Goal: Task Accomplishment & Management: Manage account settings

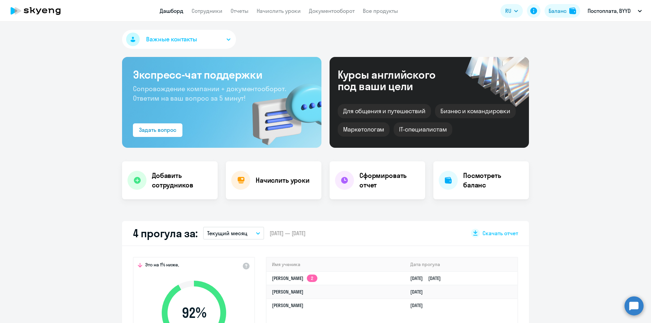
click at [219, 14] on app-menu-item-link "Сотрудники" at bounding box center [207, 11] width 31 height 8
click at [214, 11] on link "Сотрудники" at bounding box center [207, 10] width 31 height 7
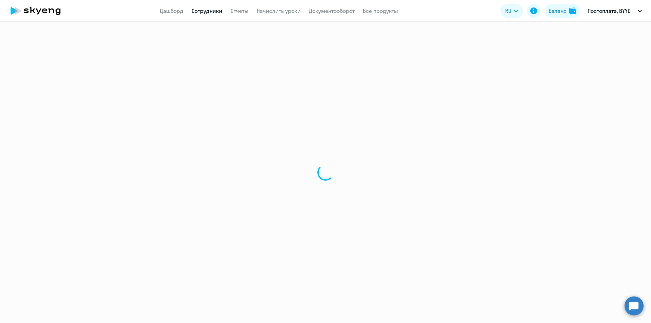
select select "30"
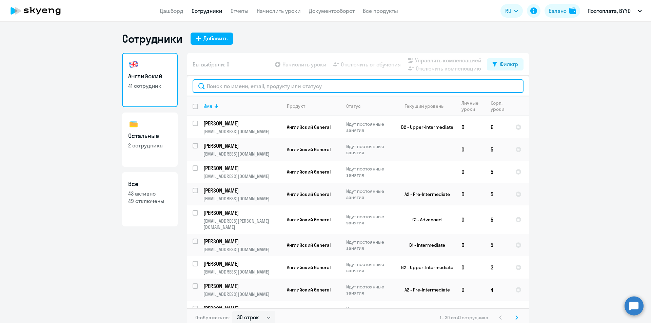
click at [219, 85] on input "text" at bounding box center [358, 86] width 331 height 14
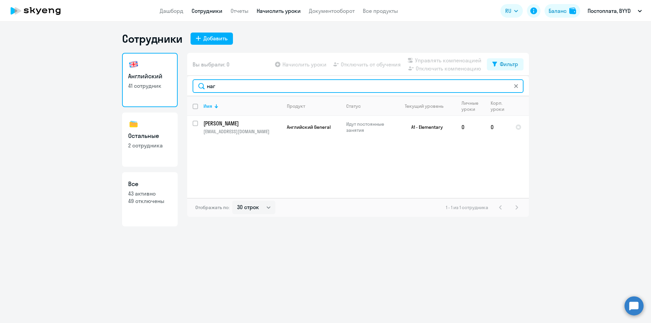
type input "наг"
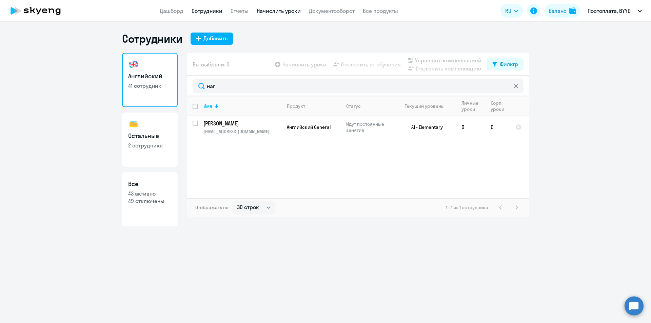
click at [284, 12] on link "Начислить уроки" at bounding box center [279, 10] width 44 height 7
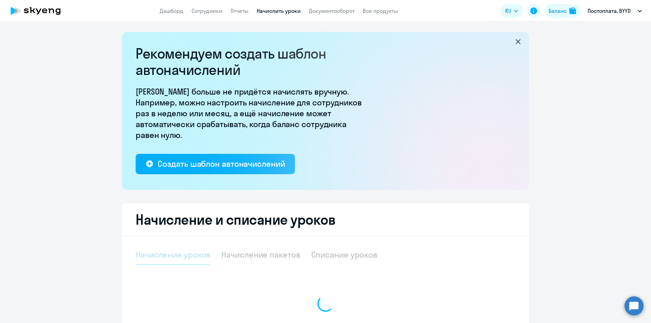
select select "10"
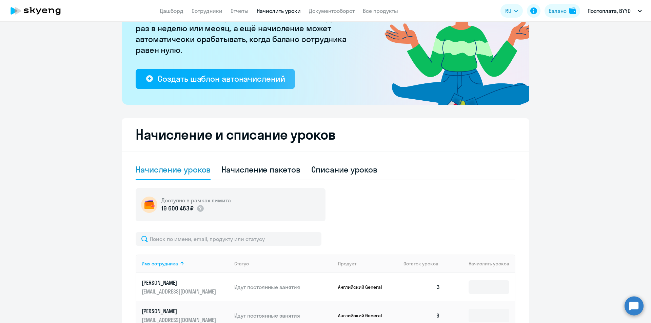
scroll to position [136, 0]
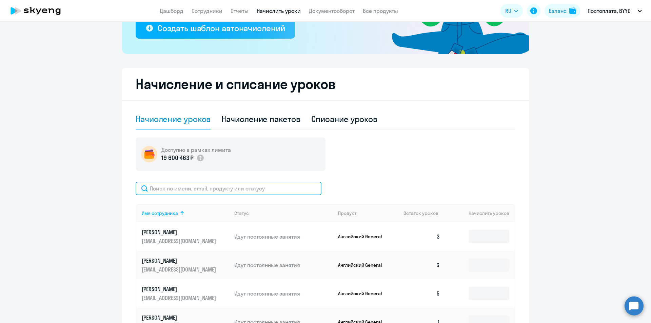
click at [215, 192] on input "text" at bounding box center [229, 189] width 186 height 14
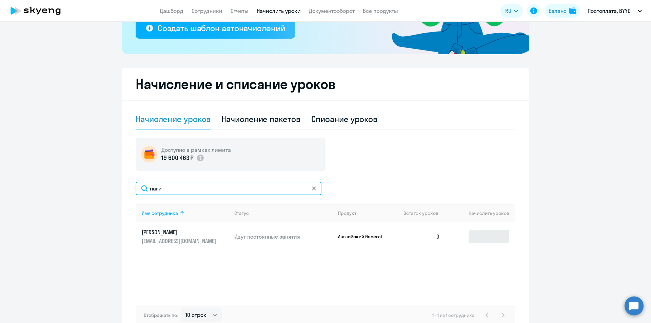
type input "наги"
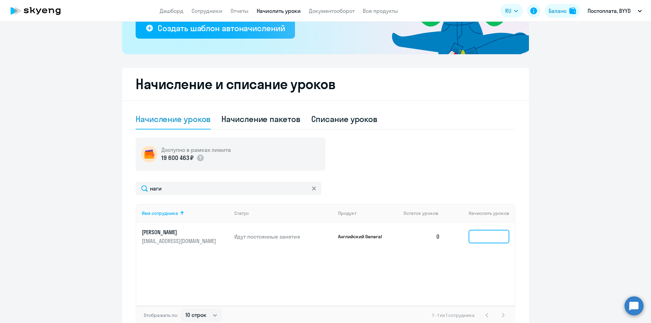
click at [475, 239] on input at bounding box center [489, 237] width 41 height 14
type input "5"
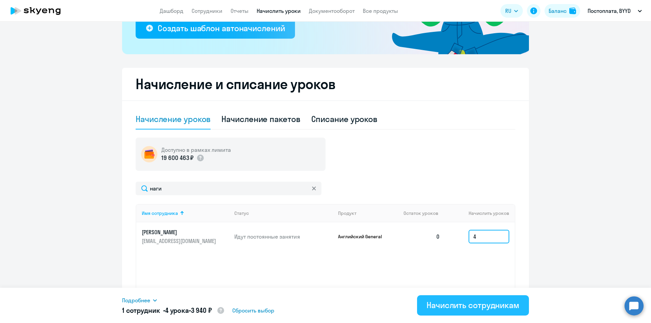
type input "4"
click at [448, 306] on div "Начислить сотрудникам" at bounding box center [473, 305] width 93 height 11
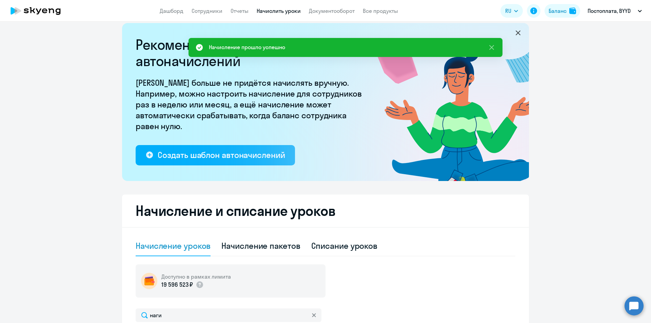
scroll to position [0, 0]
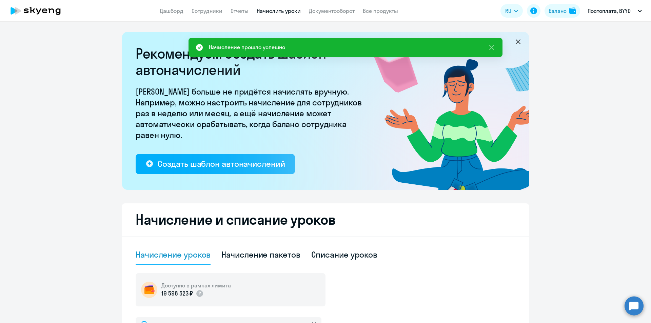
select select "30"
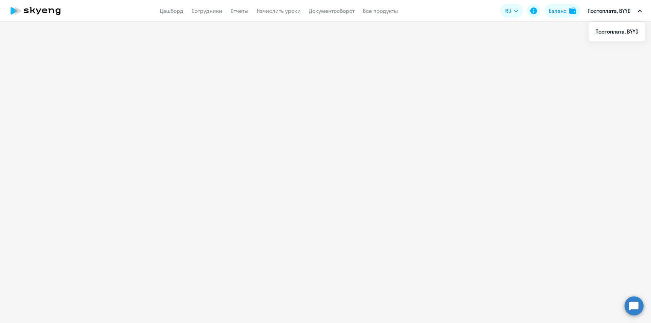
click at [623, 9] on p "Постоплата, BYYD" at bounding box center [609, 11] width 43 height 8
click at [613, 11] on p "Постоплата, BYYD" at bounding box center [609, 11] width 43 height 8
